Goal: Transaction & Acquisition: Download file/media

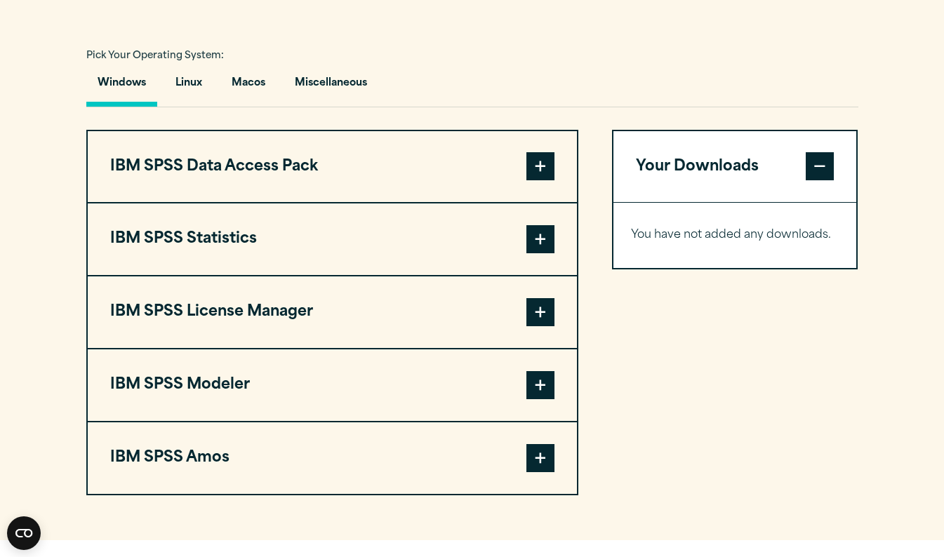
scroll to position [990, 0]
click at [320, 275] on button "IBM SPSS Statistics" at bounding box center [332, 240] width 489 height 72
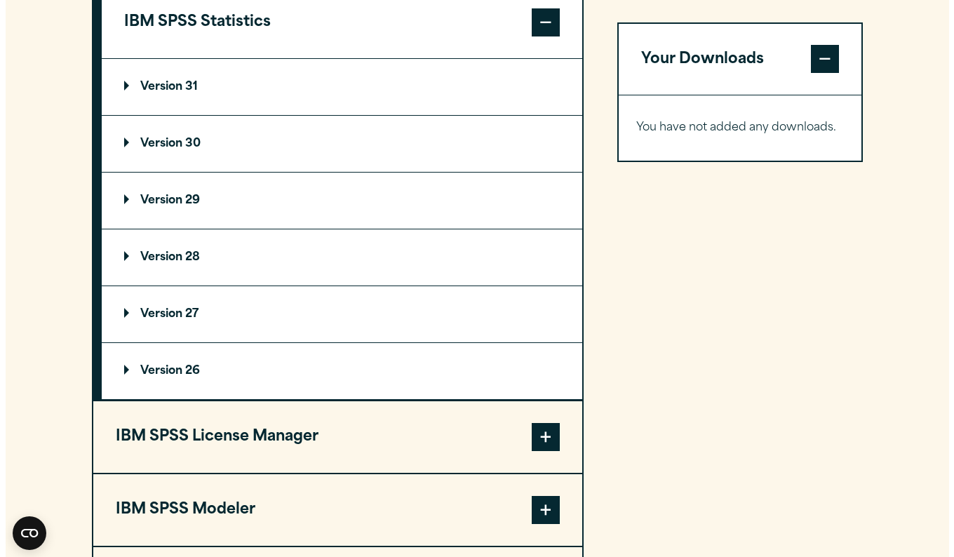
scroll to position [1204, 0]
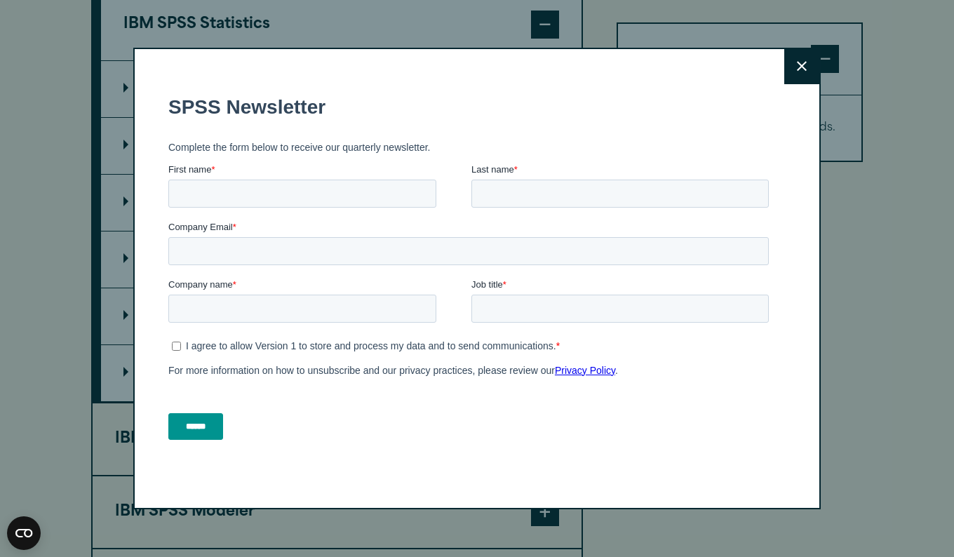
click at [801, 59] on button "Close" at bounding box center [802, 66] width 35 height 35
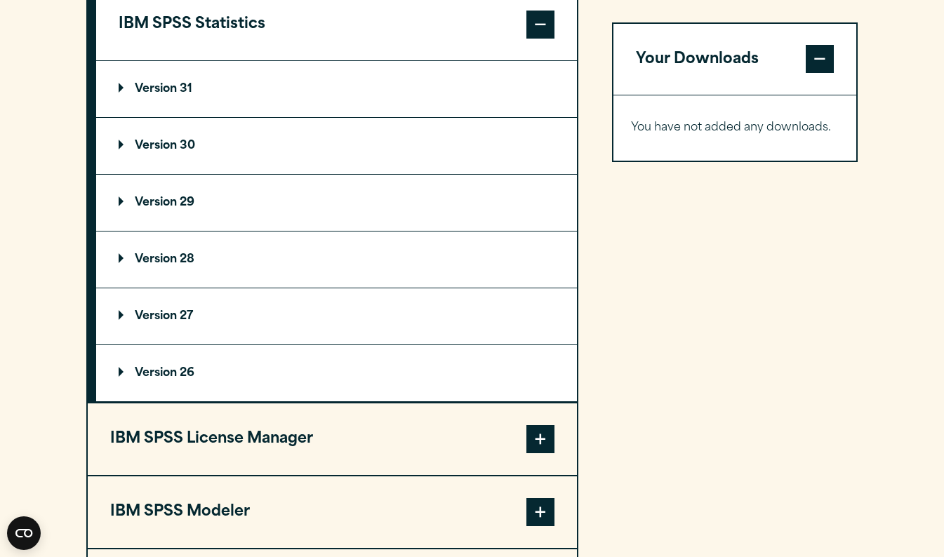
click at [158, 174] on summary "Version 30" at bounding box center [336, 146] width 481 height 56
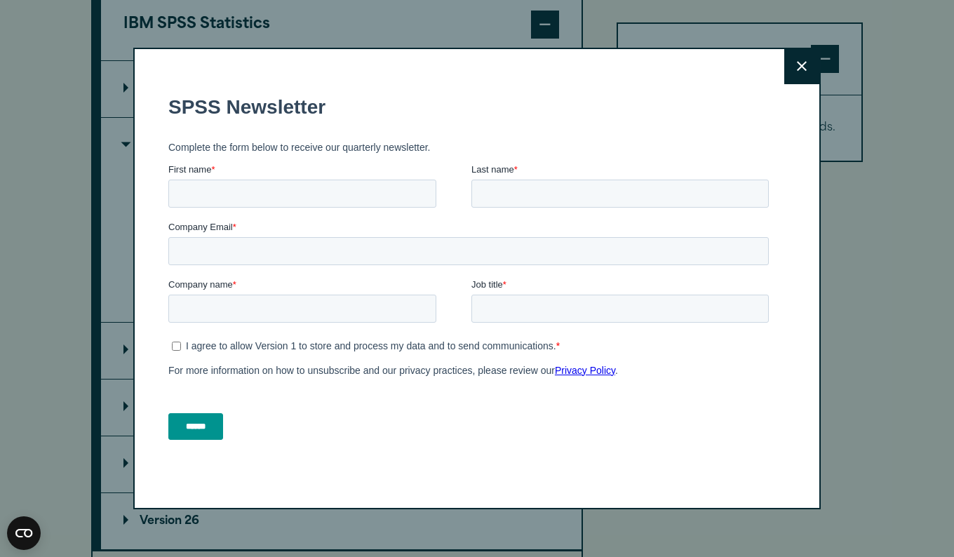
click at [813, 64] on button "Close" at bounding box center [802, 66] width 35 height 35
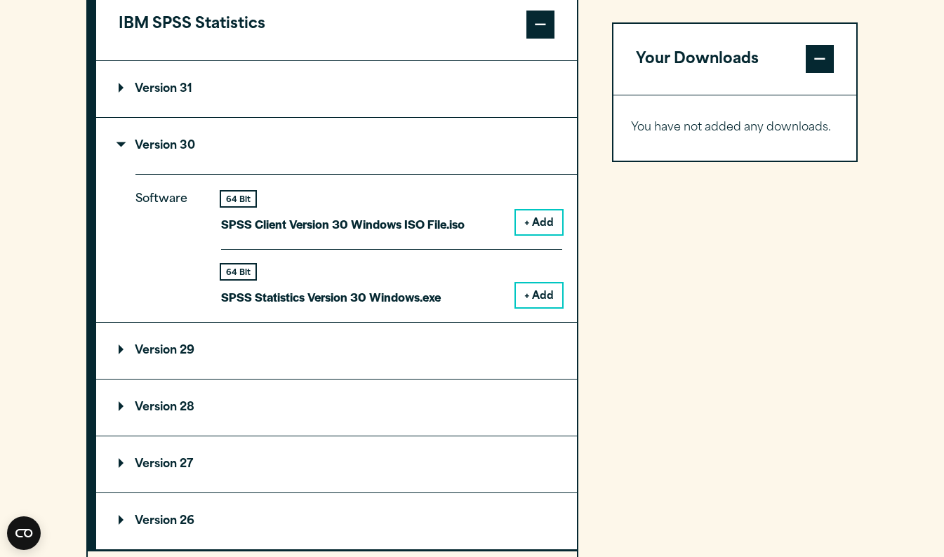
click at [540, 234] on button "+ Add" at bounding box center [539, 223] width 46 height 24
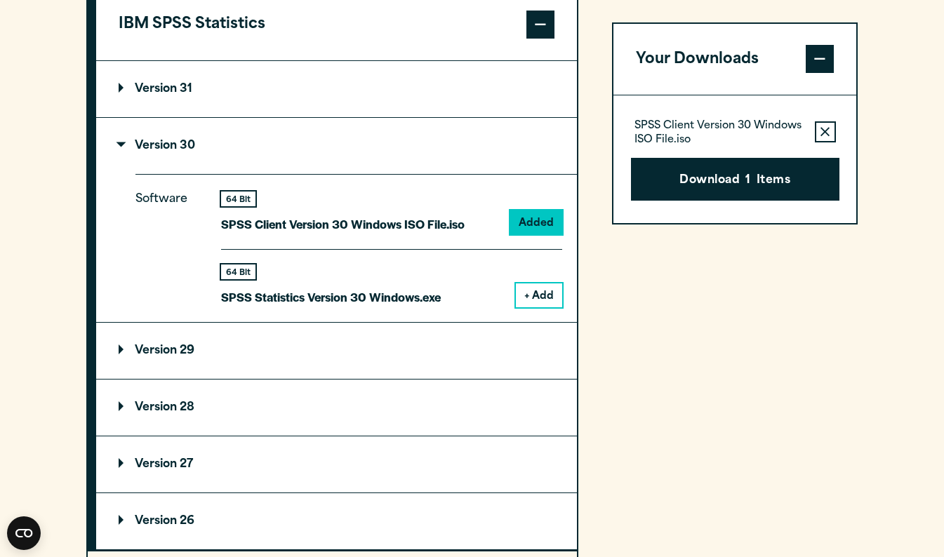
click at [540, 307] on button "+ Add" at bounding box center [539, 296] width 46 height 24
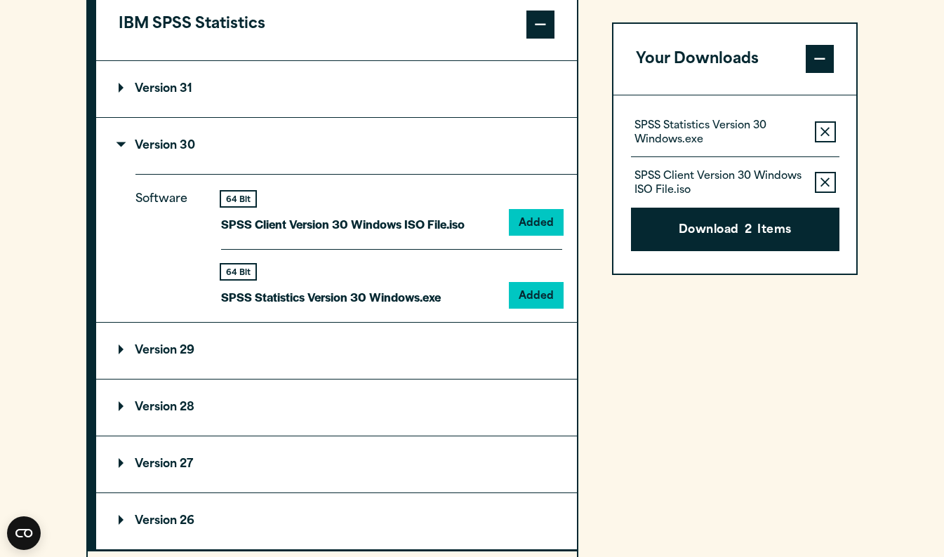
click at [234, 206] on div "64 Bit" at bounding box center [238, 199] width 34 height 15
click at [132, 152] on p "Version 30" at bounding box center [157, 145] width 76 height 11
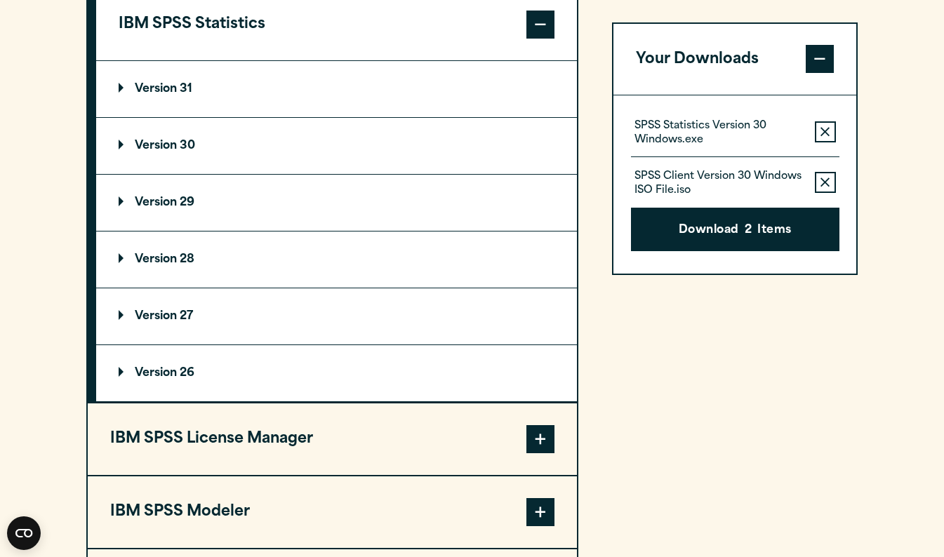
click at [126, 152] on p "Version 30" at bounding box center [157, 145] width 76 height 11
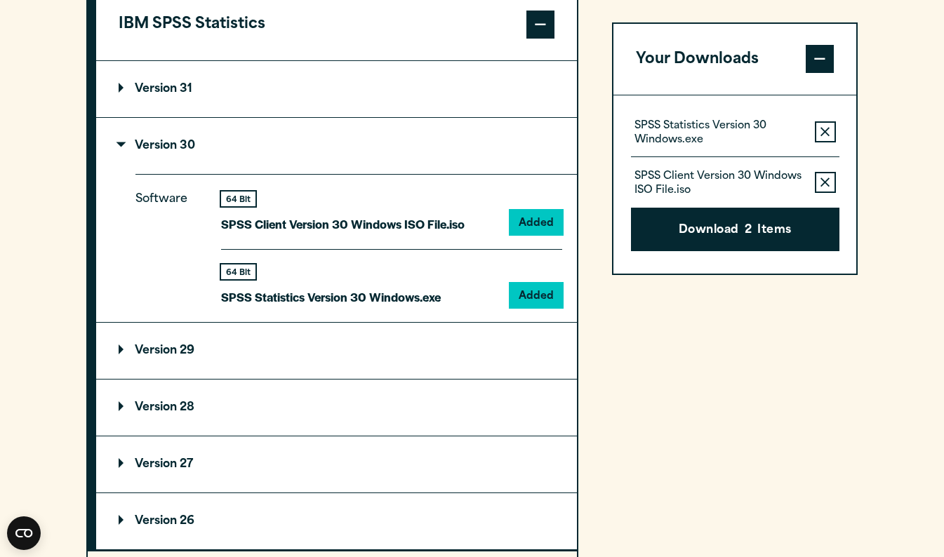
click at [823, 180] on icon "button" at bounding box center [824, 182] width 9 height 9
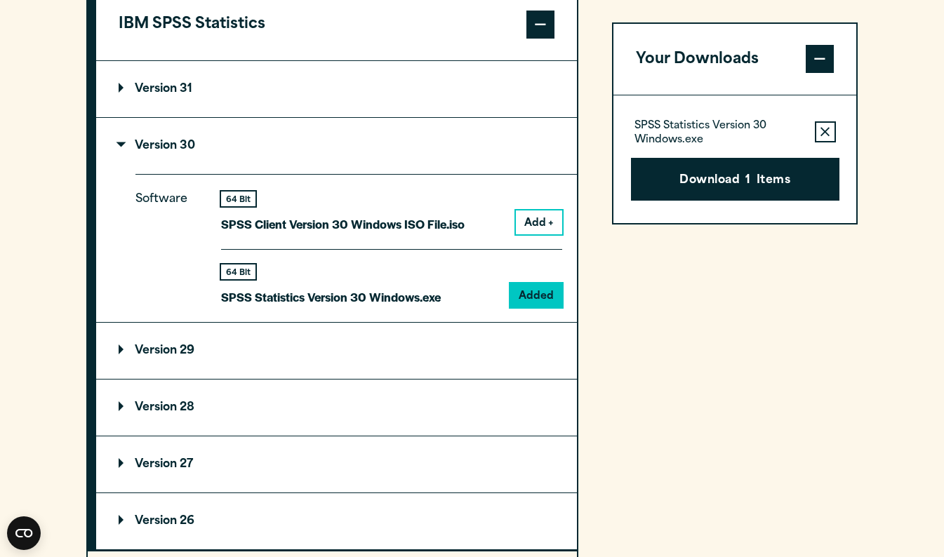
click at [706, 192] on button "Download 1 Items" at bounding box center [735, 180] width 208 height 44
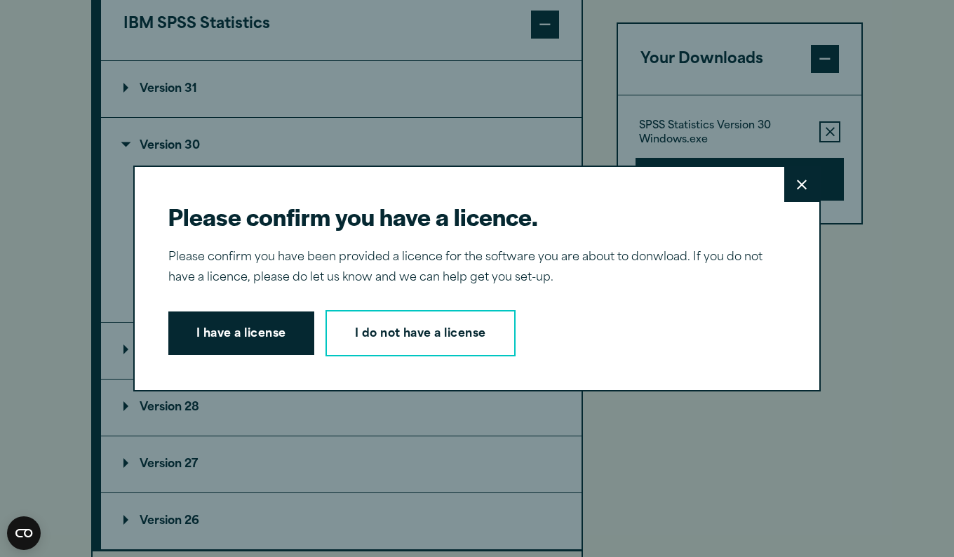
click at [234, 336] on button "I have a license" at bounding box center [241, 334] width 146 height 44
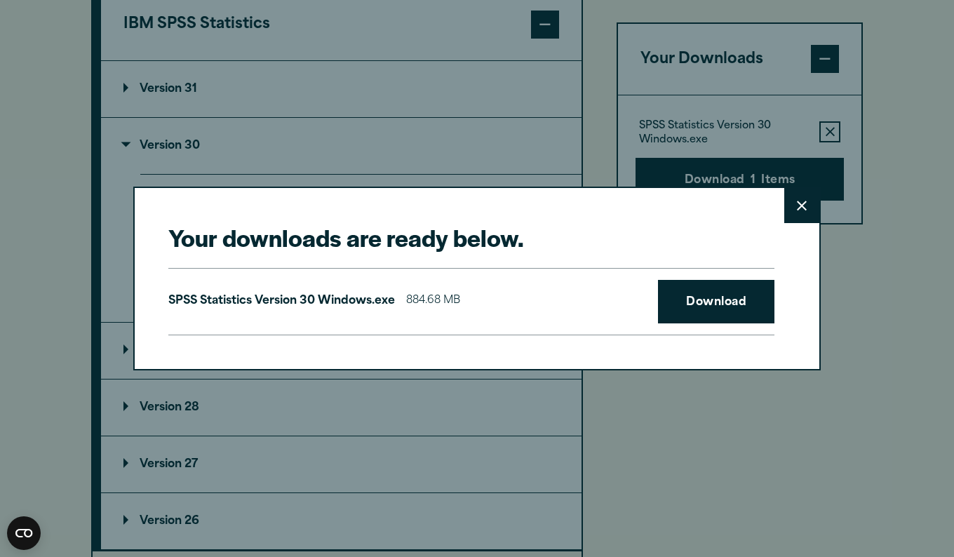
click at [676, 292] on link "Download" at bounding box center [716, 302] width 116 height 44
